Goal: Task Accomplishment & Management: Manage account settings

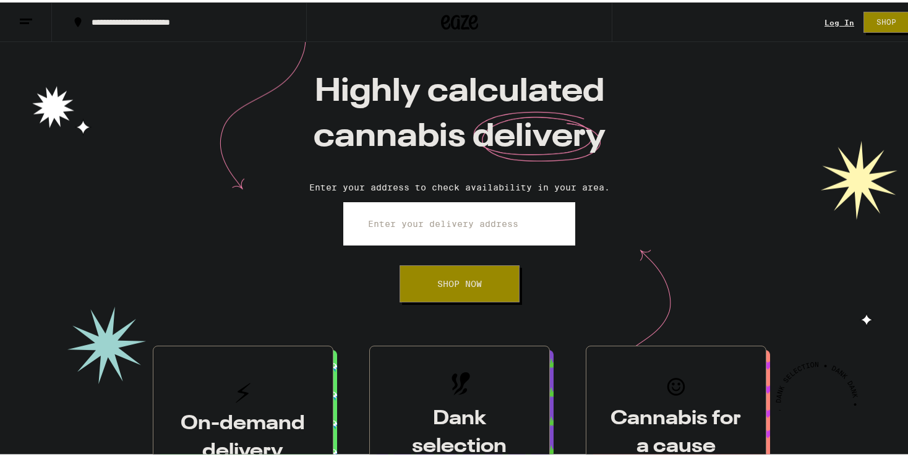
click at [831, 19] on div "Log In" at bounding box center [839, 20] width 30 height 8
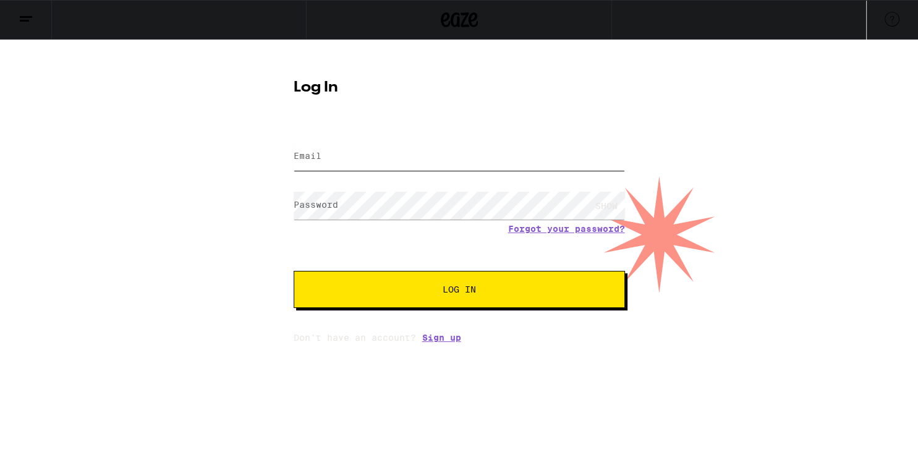
click at [411, 153] on input "Email" at bounding box center [460, 157] width 332 height 28
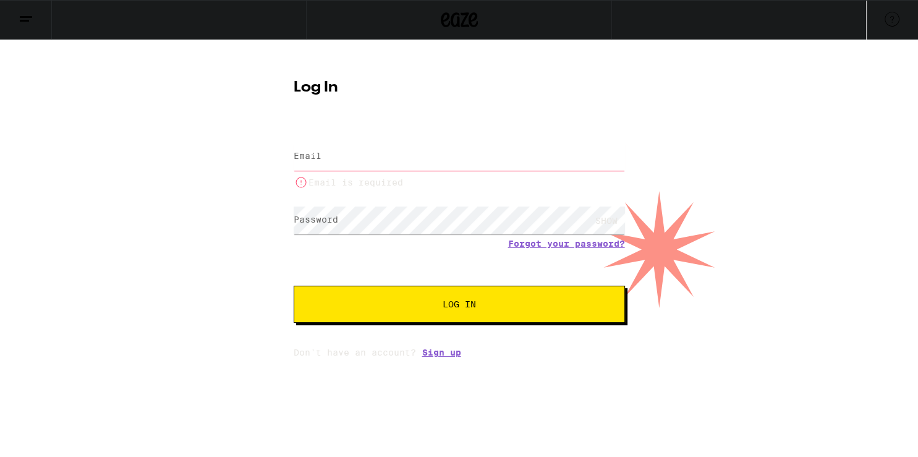
click at [233, 185] on div "Log In Email Email Email is required Password Password SHOW Forgot your passwor…" at bounding box center [459, 199] width 918 height 318
click at [385, 160] on input "Email" at bounding box center [460, 157] width 332 height 28
type input "[EMAIL_ADDRESS][DOMAIN_NAME]"
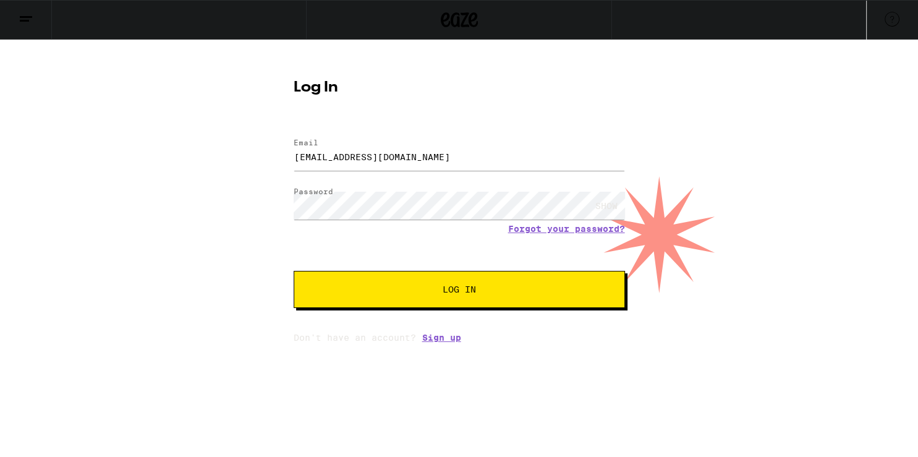
click at [354, 297] on button "Log In" at bounding box center [460, 289] width 332 height 37
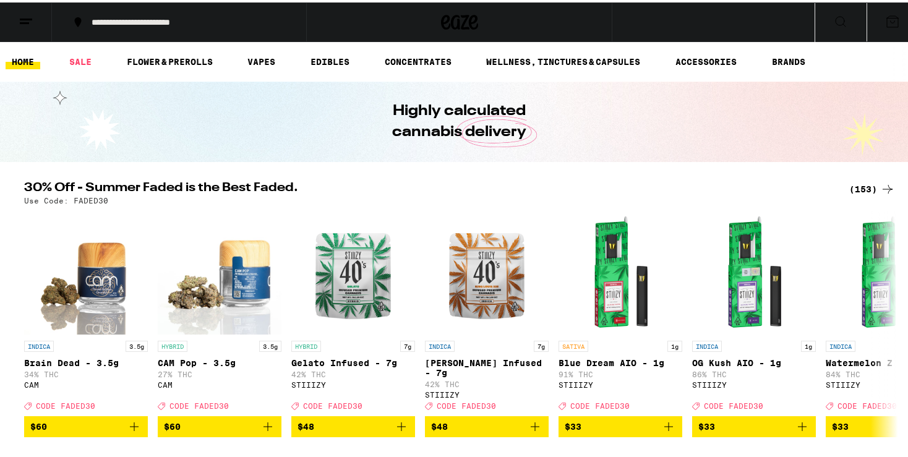
click at [15, 27] on button at bounding box center [26, 20] width 52 height 39
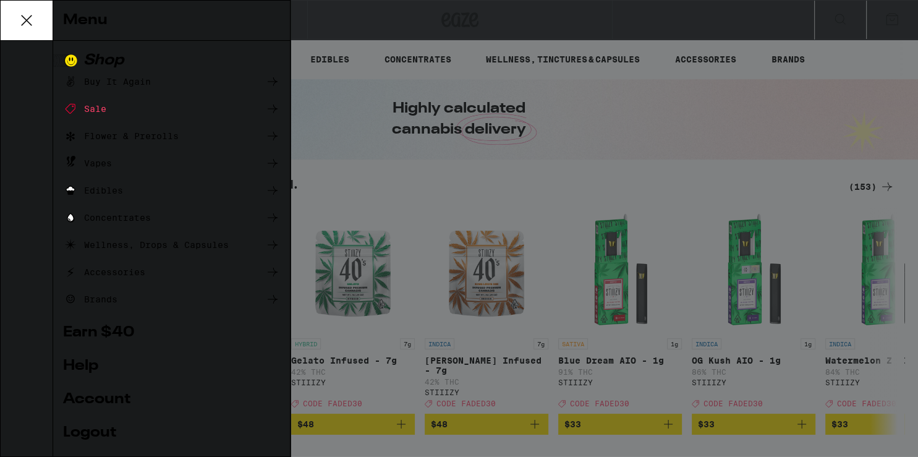
click at [98, 402] on link "Account" at bounding box center [171, 399] width 217 height 15
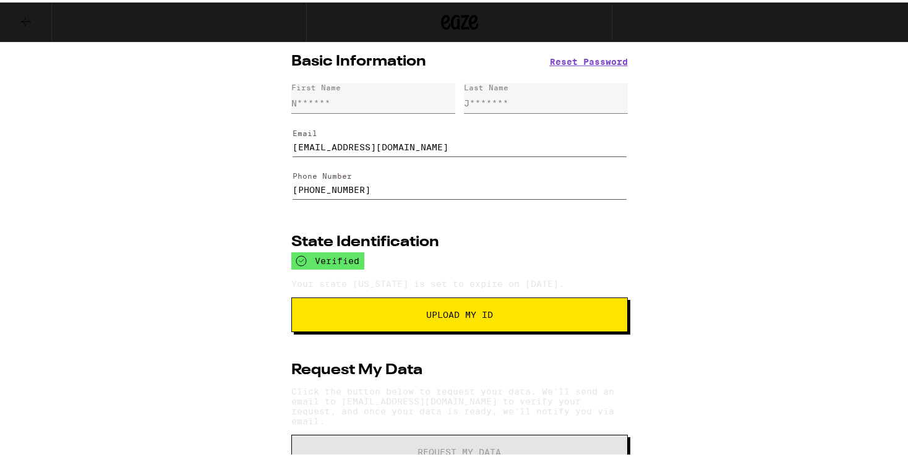
click at [21, 14] on icon at bounding box center [26, 19] width 15 height 15
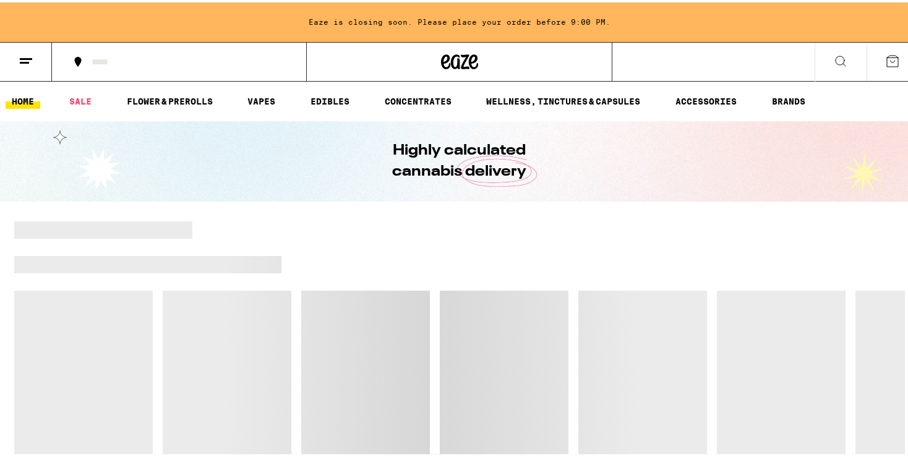
click at [32, 61] on icon at bounding box center [26, 58] width 15 height 15
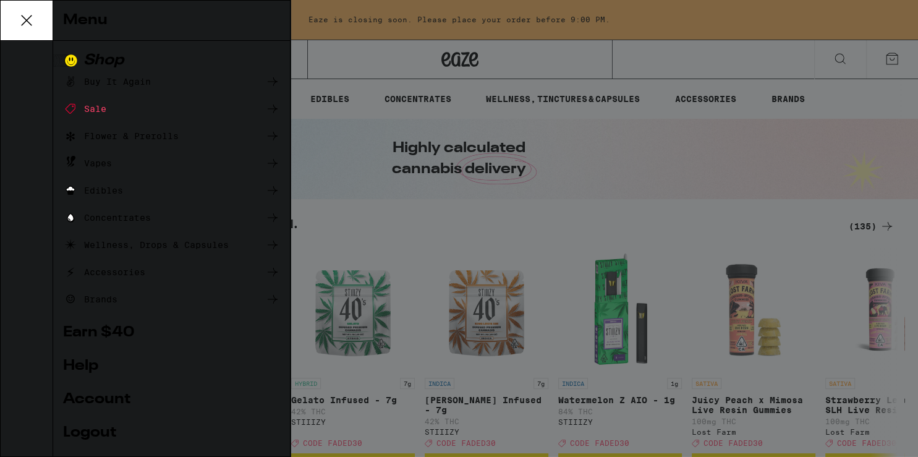
click at [103, 403] on ul "Shop Buy It Again Sale Flower & Prerolls Vapes Edibles Concentrates Wellness, D…" at bounding box center [171, 277] width 217 height 449
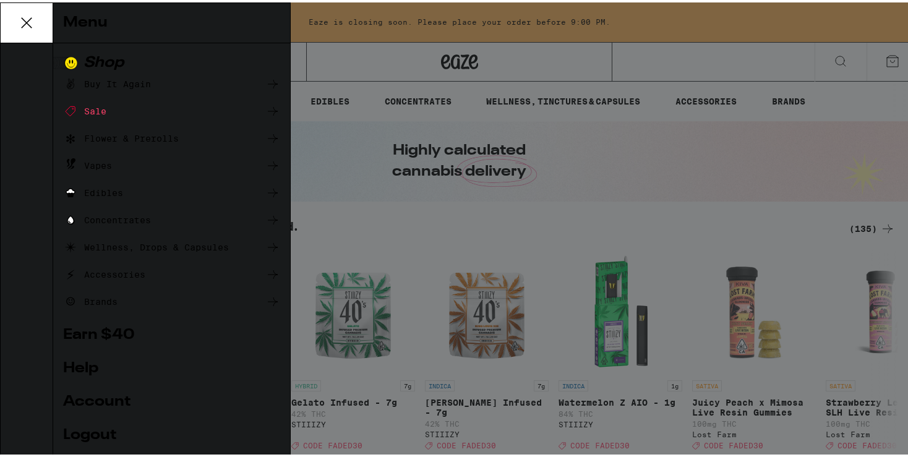
click at [103, 392] on link "Account" at bounding box center [171, 399] width 217 height 15
